Goal: Information Seeking & Learning: Find specific fact

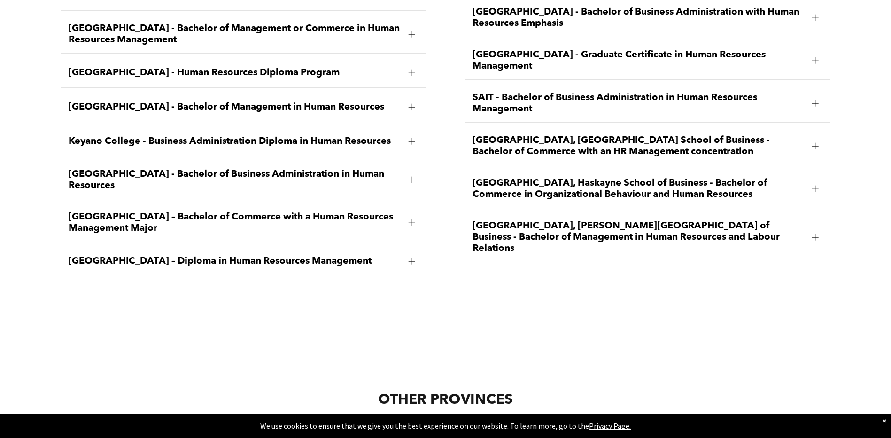
scroll to position [1290, 0]
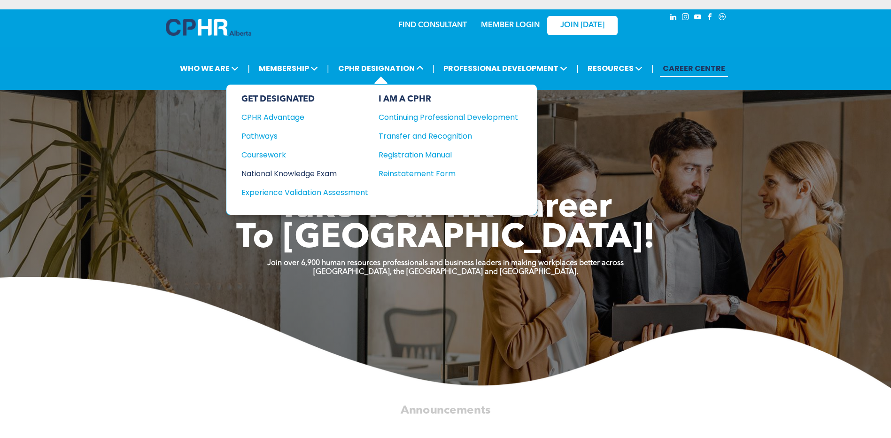
click at [327, 171] on div "National Knowledge Exam" at bounding box center [298, 174] width 114 height 12
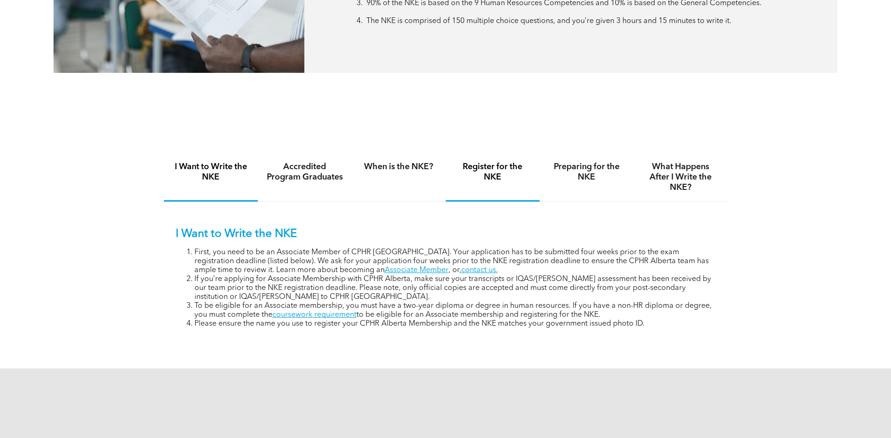
scroll to position [564, 0]
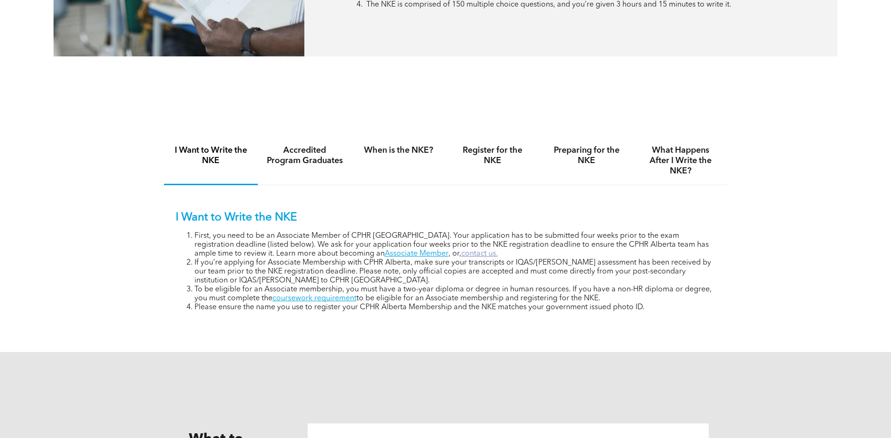
click at [461, 250] on link "contact us." at bounding box center [479, 254] width 37 height 8
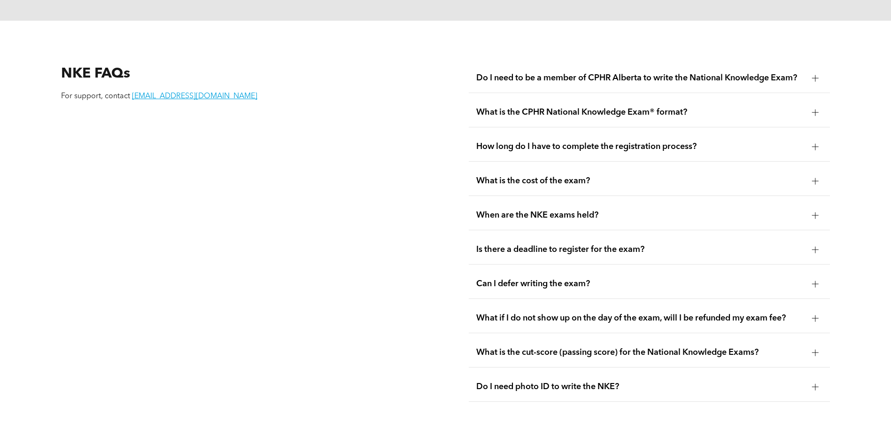
scroll to position [1269, 0]
click at [587, 175] on span "What is the cost of the exam?" at bounding box center [640, 180] width 328 height 10
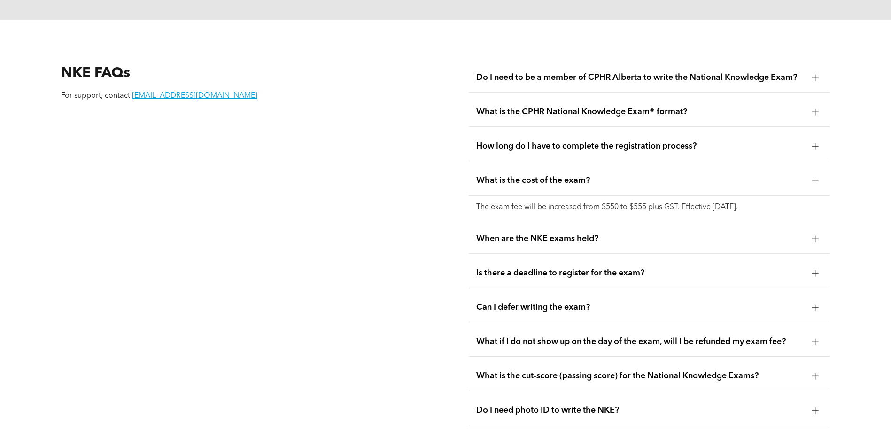
click at [580, 234] on span "When are the NKE exams held?" at bounding box center [640, 239] width 328 height 10
